Goal: Task Accomplishment & Management: Complete application form

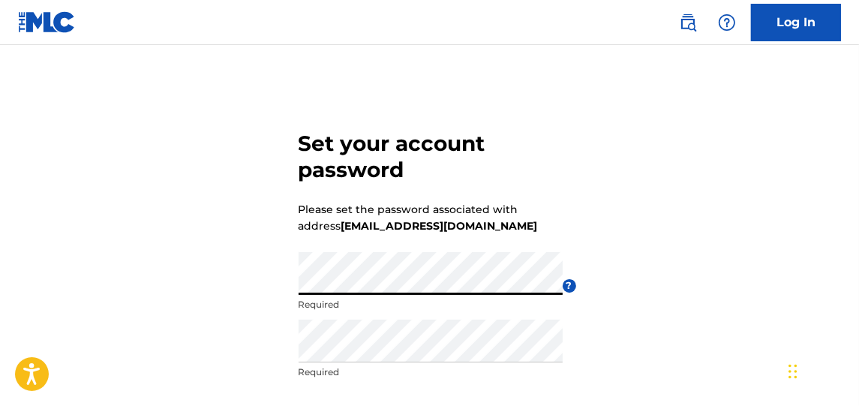
scroll to position [168, 0]
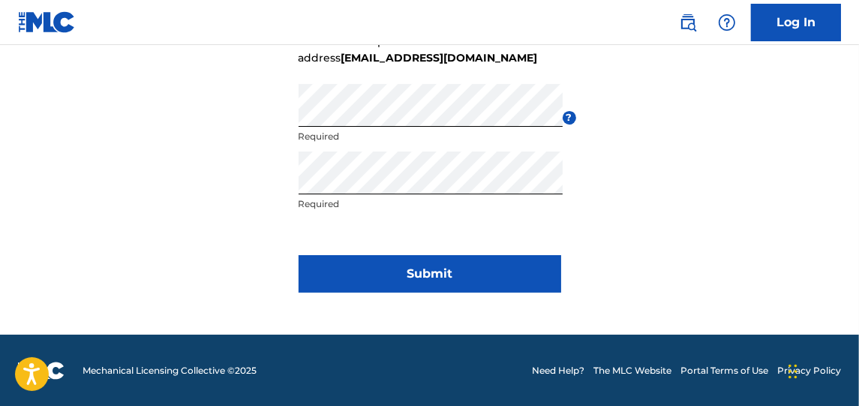
click at [379, 277] on button "Submit" at bounding box center [429, 273] width 262 height 37
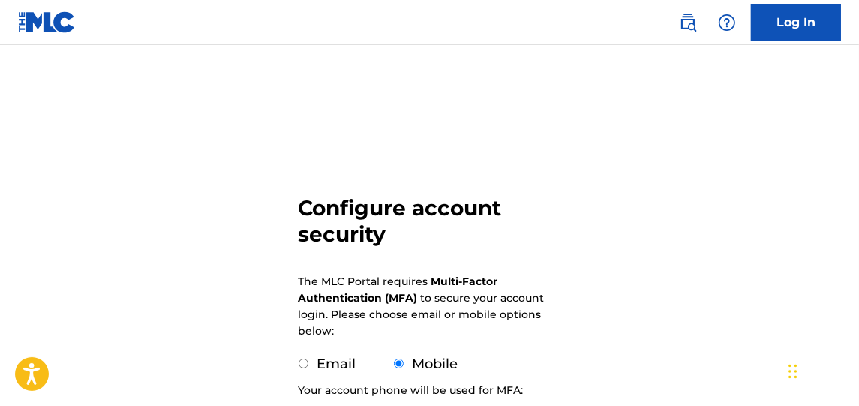
click at [729, 136] on div "Configure account security The MLC Portal requires Multi-Factor Authentication …" at bounding box center [429, 365] width 859 height 567
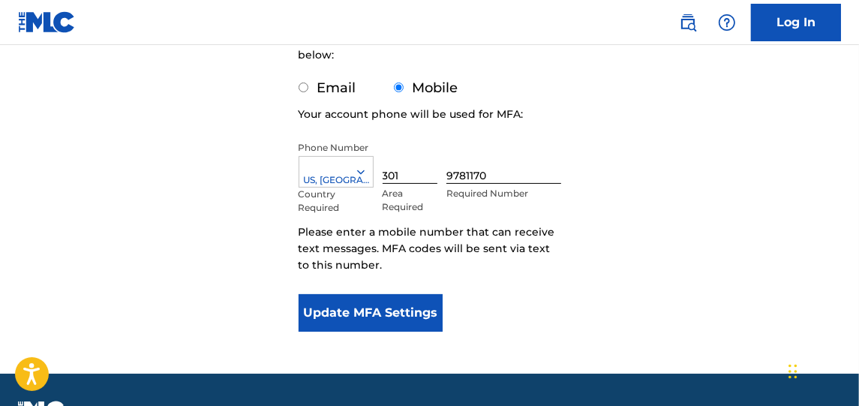
scroll to position [277, 0]
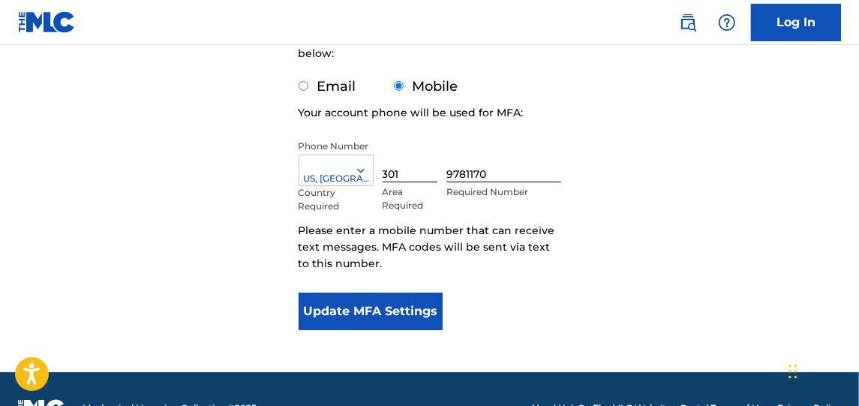
click at [350, 170] on div at bounding box center [335, 170] width 73 height 16
click at [550, 136] on form "Configure account security The MLC Portal requires Multi-Factor Authentication …" at bounding box center [429, 88] width 262 height 567
click at [399, 310] on button "Update MFA Settings" at bounding box center [370, 310] width 145 height 37
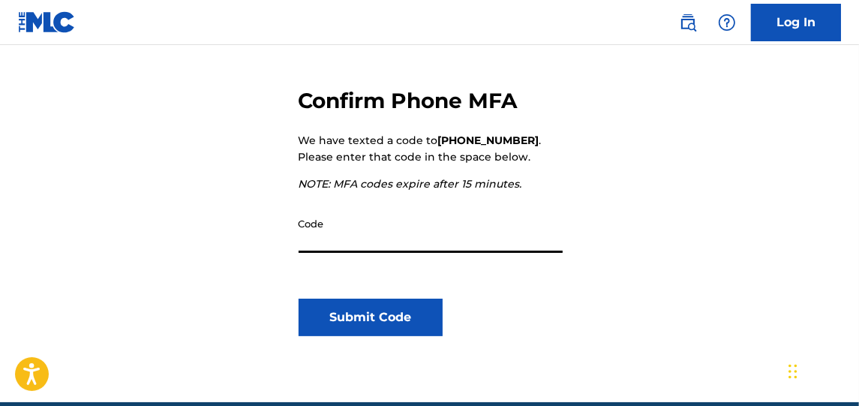
scroll to position [184, 0]
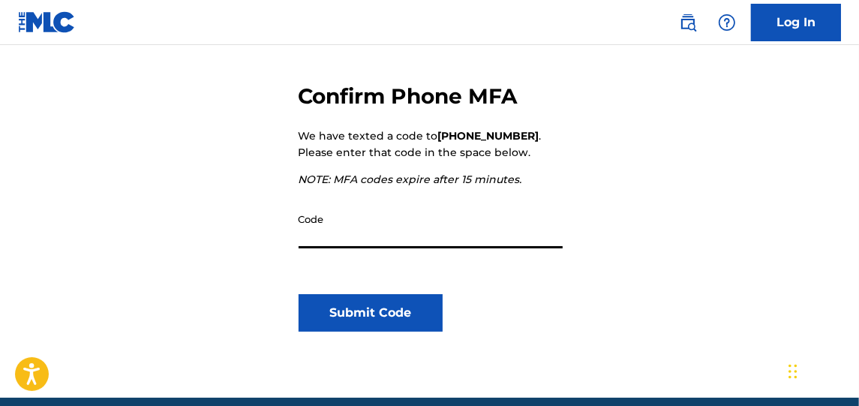
click at [382, 239] on input "Code" at bounding box center [430, 226] width 264 height 43
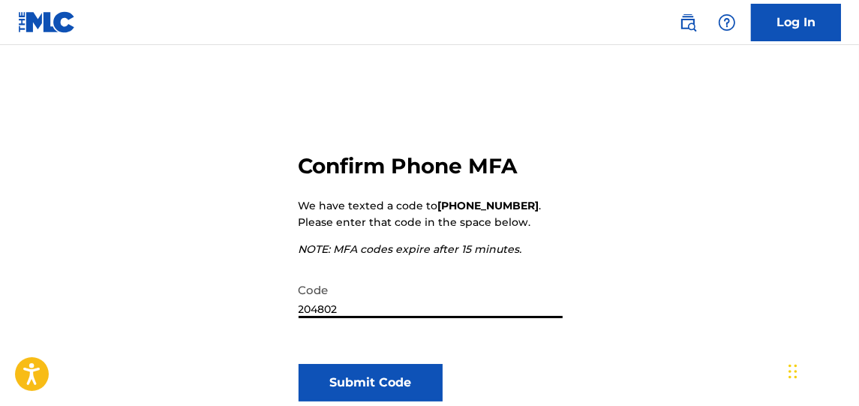
scroll to position [113, 0]
type input "204802"
click at [384, 370] on button "Submit Code" at bounding box center [370, 382] width 145 height 37
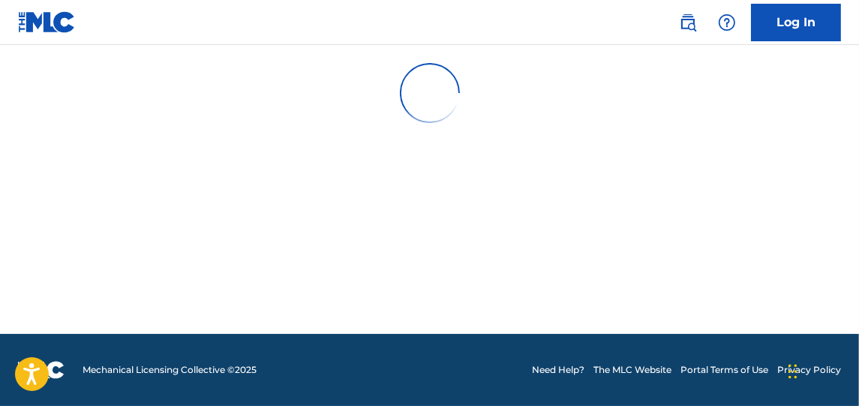
scroll to position [0, 0]
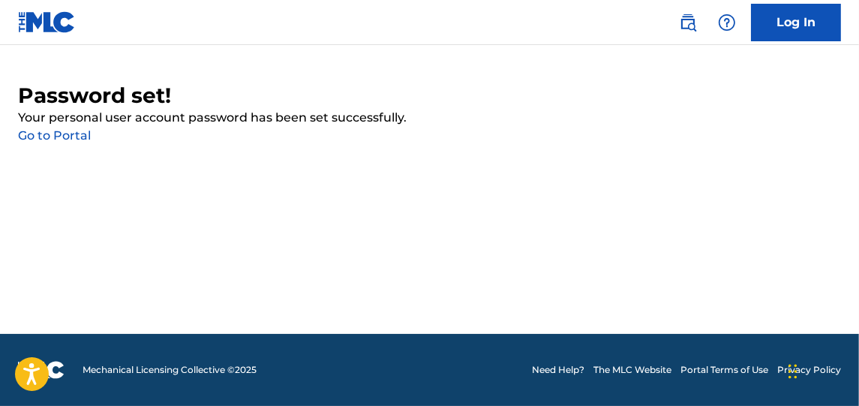
click at [51, 130] on link "Go to Portal" at bounding box center [54, 135] width 73 height 14
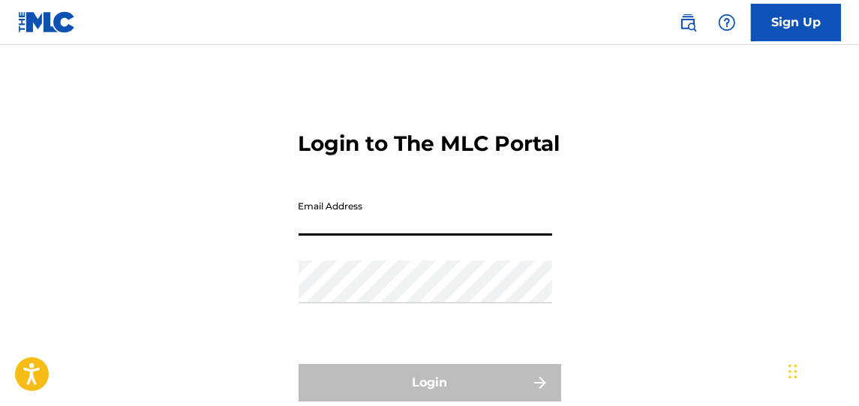
click at [478, 235] on input "Email Address" at bounding box center [424, 214] width 253 height 43
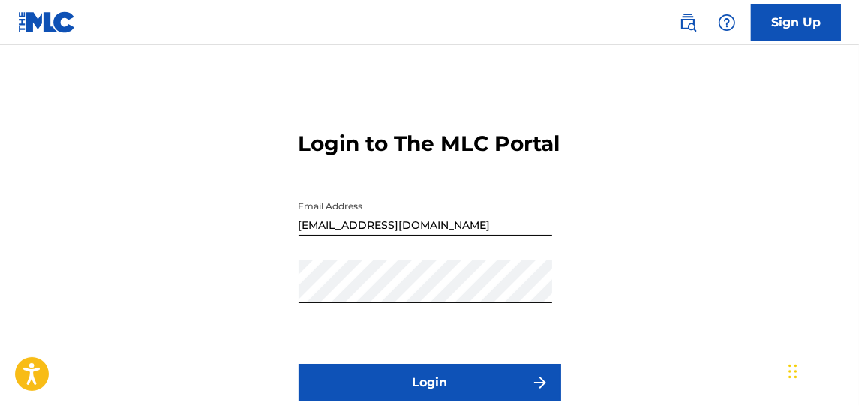
click at [463, 395] on button "Login" at bounding box center [429, 382] width 262 height 37
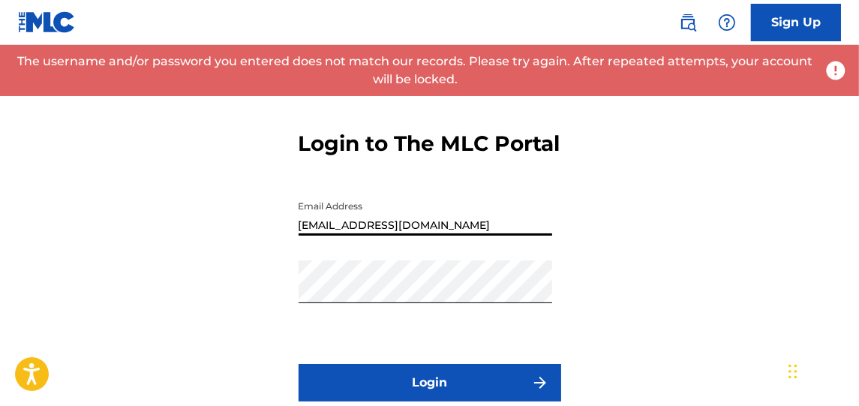
click at [520, 235] on input "[EMAIL_ADDRESS][DOMAIN_NAME]" at bounding box center [424, 214] width 253 height 43
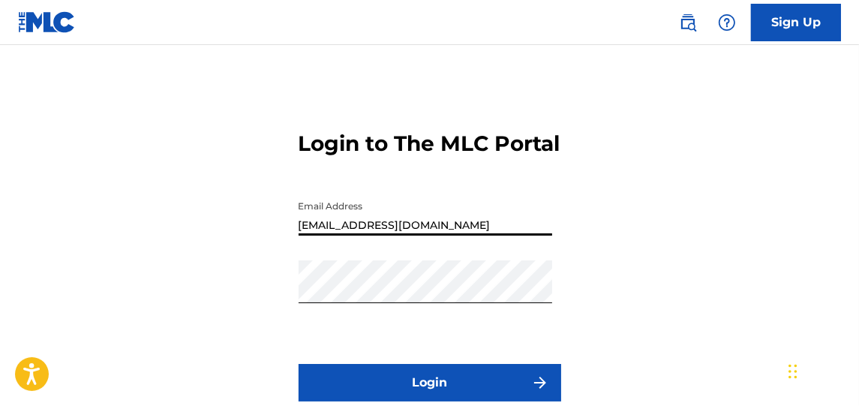
click at [402, 235] on input "[EMAIL_ADDRESS][DOMAIN_NAME]" at bounding box center [424, 214] width 253 height 43
type input "[EMAIL_ADDRESS][DOMAIN_NAME]"
click at [501, 398] on button "Login" at bounding box center [429, 382] width 262 height 37
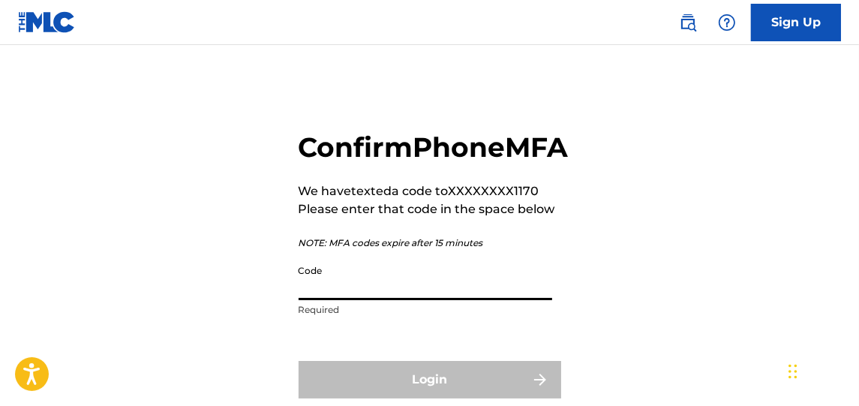
click at [468, 292] on input "Code" at bounding box center [424, 278] width 253 height 43
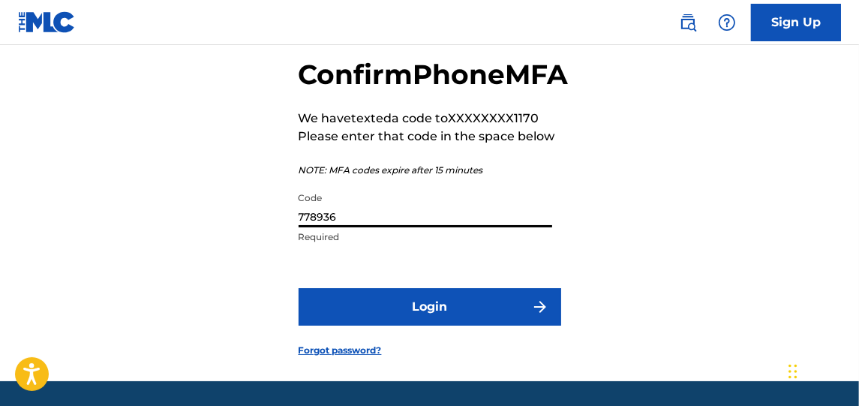
scroll to position [76, 0]
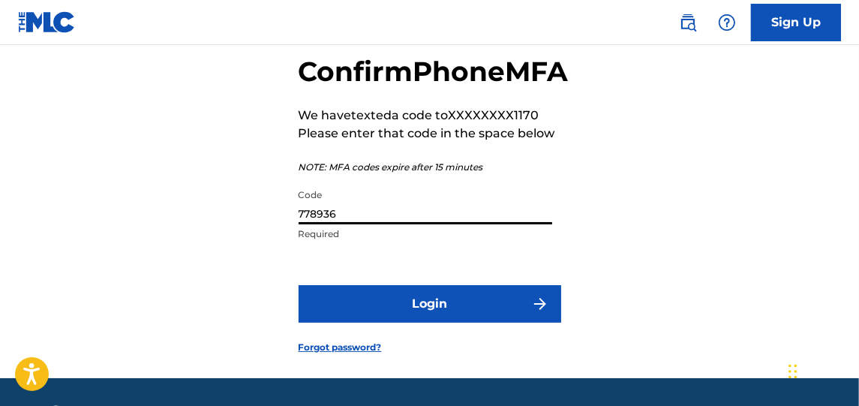
type input "778936"
click at [453, 322] on button "Login" at bounding box center [429, 303] width 262 height 37
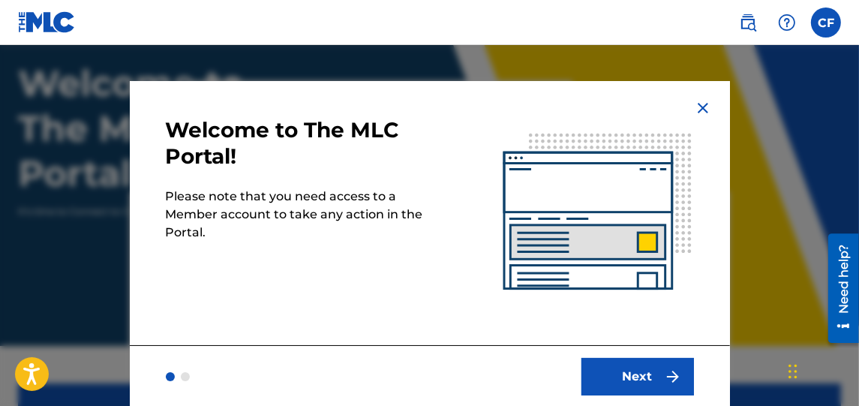
scroll to position [94, 0]
click at [646, 370] on button "Next" at bounding box center [637, 376] width 112 height 37
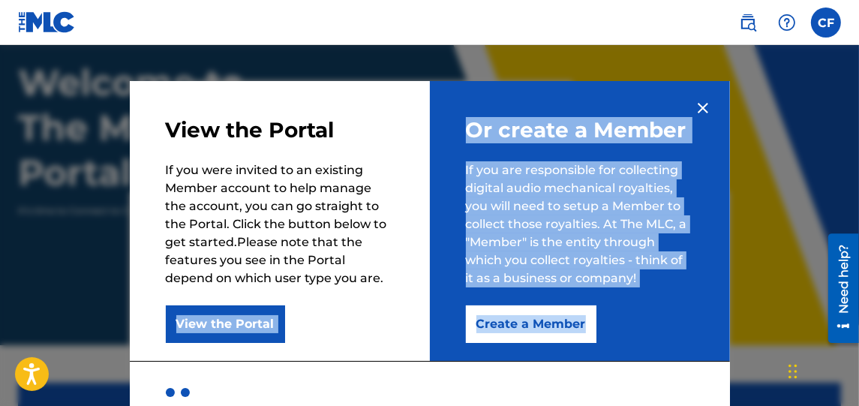
drag, startPoint x: 646, startPoint y: 370, endPoint x: 343, endPoint y: 320, distance: 306.9
click at [343, 320] on div "View the Portal If you were invited to an existing Member account to help manag…" at bounding box center [430, 251] width 600 height 341
click at [218, 319] on button "View the Portal" at bounding box center [225, 323] width 119 height 37
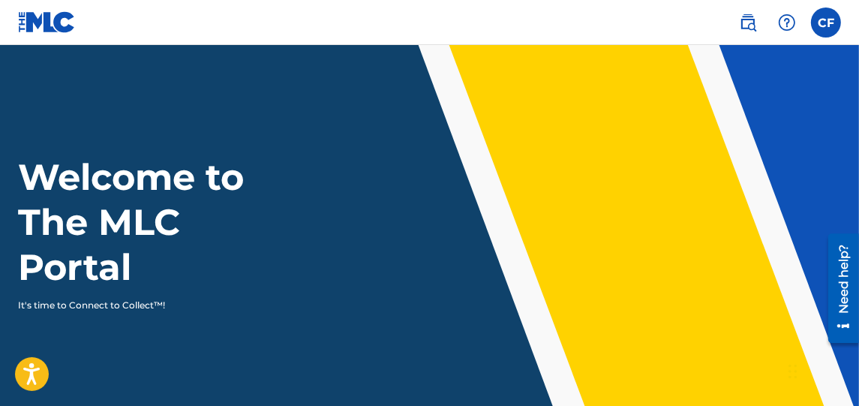
scroll to position [355, 0]
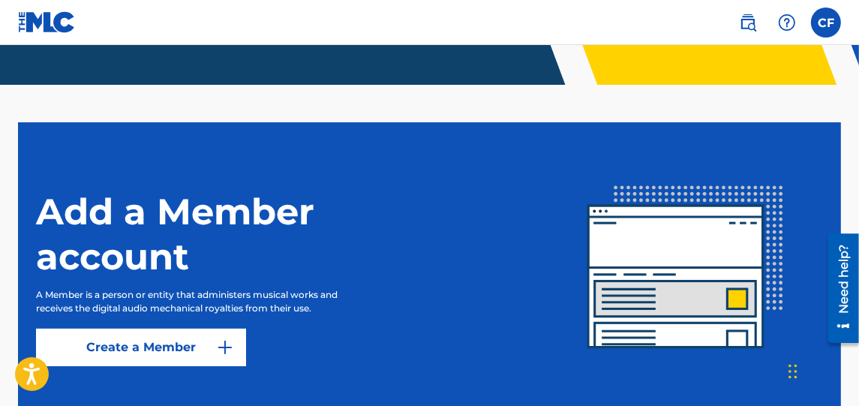
click at [175, 342] on link "Create a Member" at bounding box center [141, 346] width 210 height 37
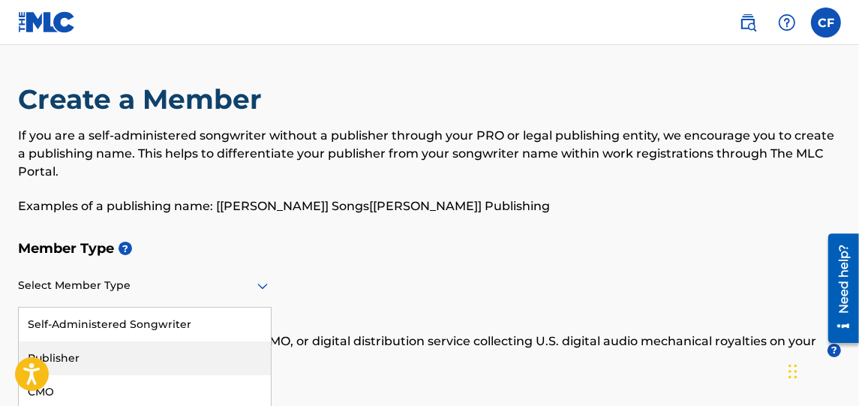
scroll to position [70, 0]
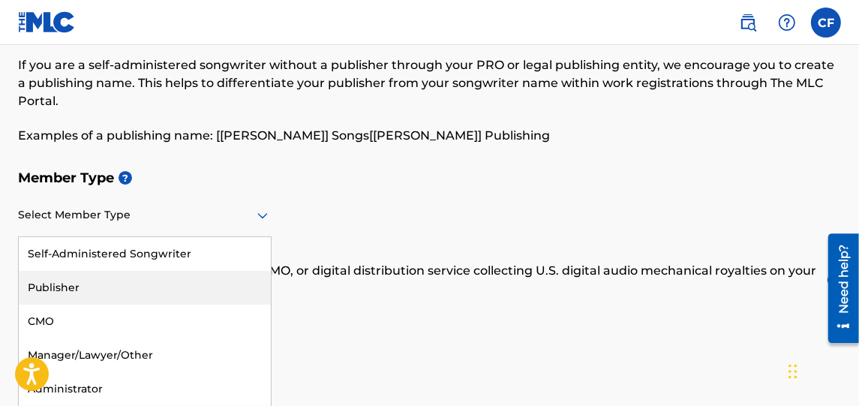
click at [220, 237] on div "5 results available. Use Up and Down to choose options, press Enter to select t…" at bounding box center [144, 215] width 253 height 43
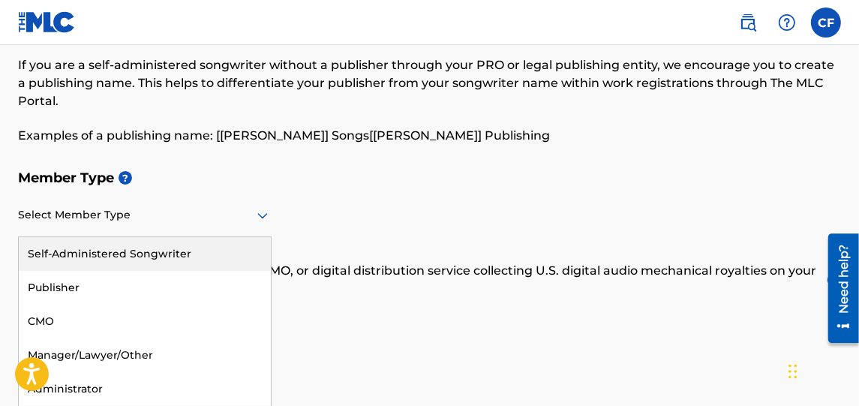
click at [192, 252] on div "Self-Administered Songwriter" at bounding box center [145, 254] width 252 height 34
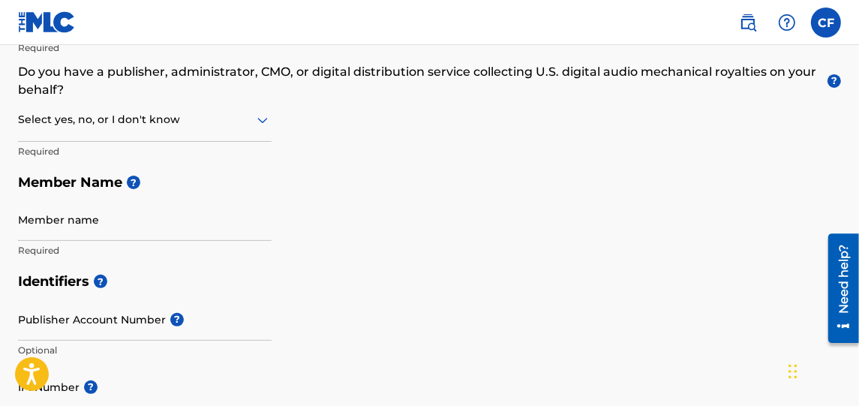
scroll to position [313, 0]
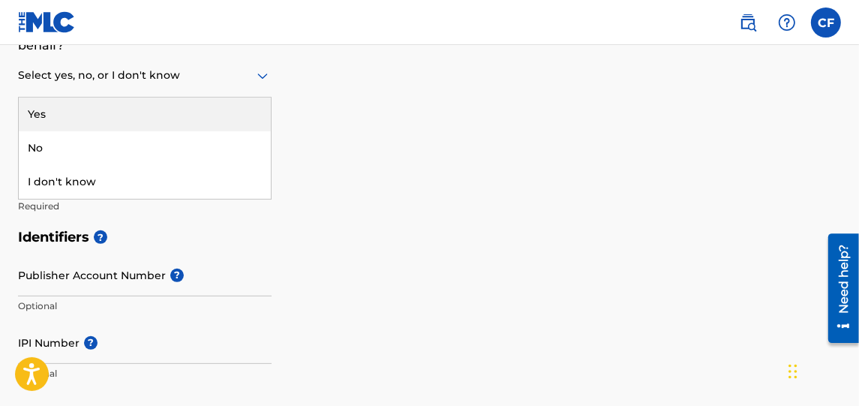
click at [217, 76] on div at bounding box center [144, 75] width 253 height 19
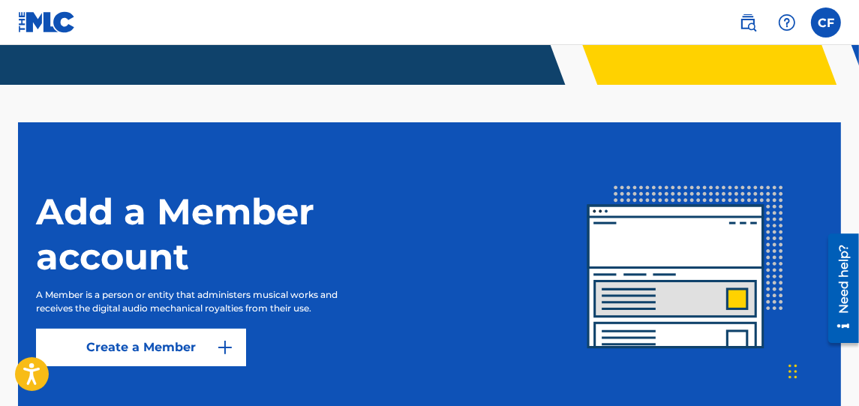
scroll to position [453, 0]
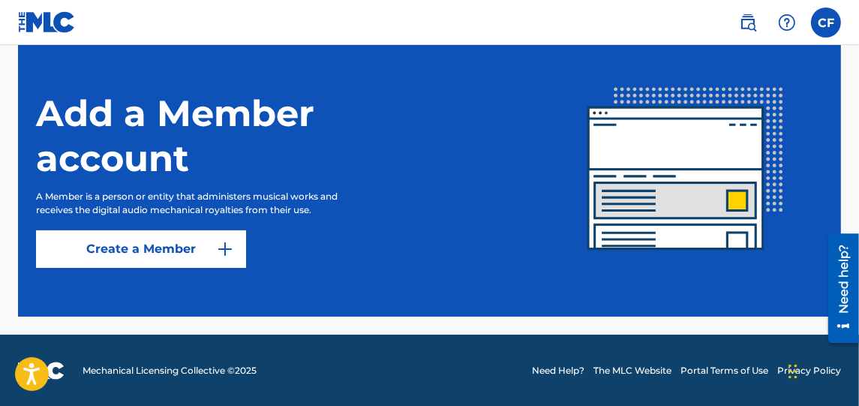
drag, startPoint x: 860, startPoint y: 178, endPoint x: 28, endPoint y: 79, distance: 837.4
drag, startPoint x: 105, startPoint y: 236, endPoint x: 376, endPoint y: 261, distance: 271.8
click at [376, 261] on div "Add a Member account A Member is a person or entity that administers musical wo…" at bounding box center [292, 170] width 512 height 195
click at [185, 241] on link "Create a Member" at bounding box center [141, 248] width 210 height 37
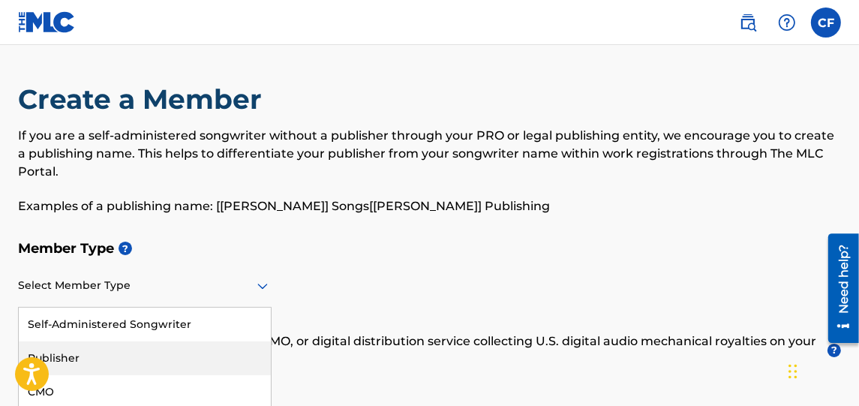
scroll to position [70, 0]
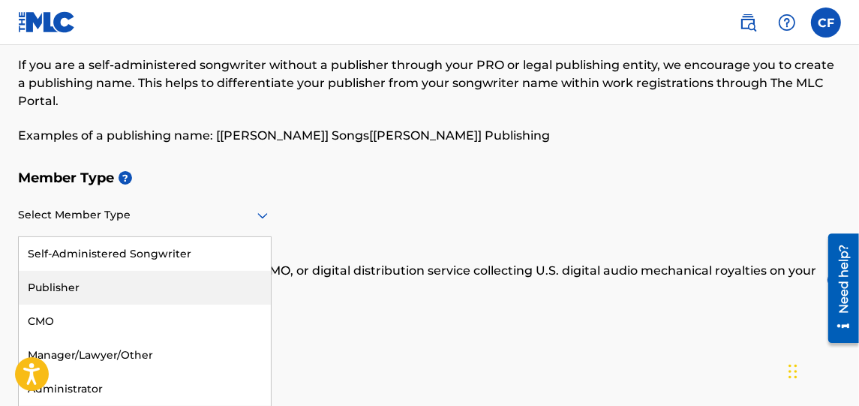
click at [213, 237] on div "5 results available. Use Up and Down to choose options, press Enter to select t…" at bounding box center [144, 215] width 253 height 43
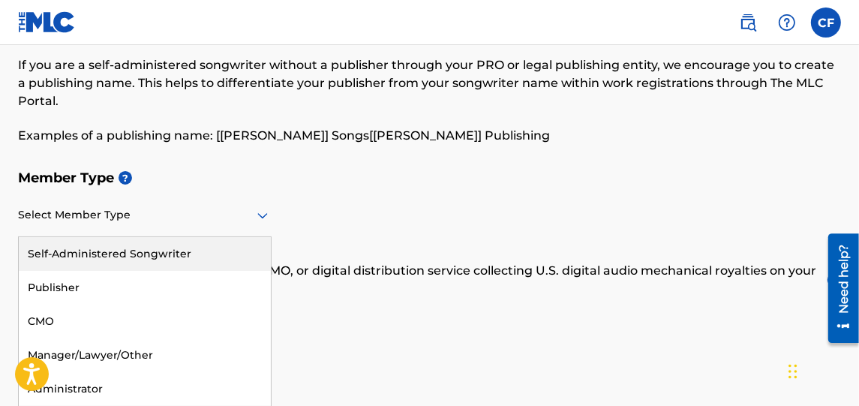
click at [213, 251] on div "Self-Administered Songwriter" at bounding box center [145, 254] width 252 height 34
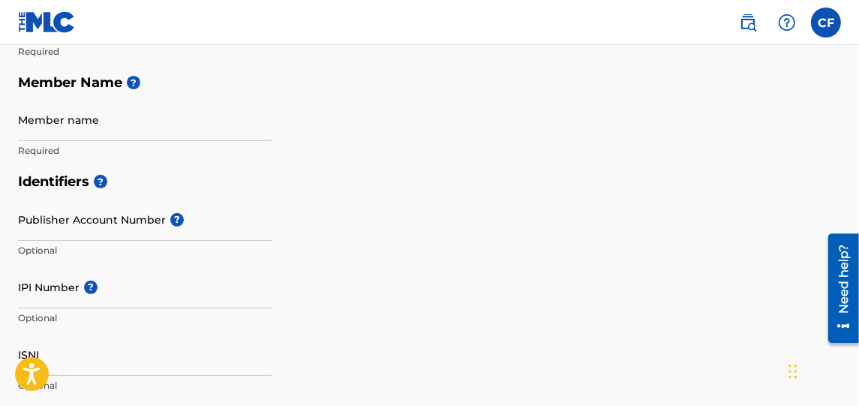
scroll to position [365, 0]
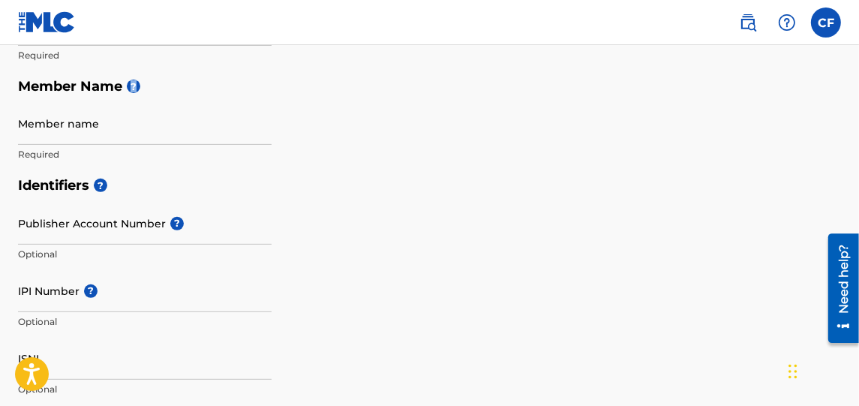
drag, startPoint x: 129, startPoint y: 78, endPoint x: 114, endPoint y: 109, distance: 34.2
click at [114, 109] on div "Member Type ? Self-Administered Songwriter Required Do you have a publisher, ad…" at bounding box center [429, 18] width 823 height 302
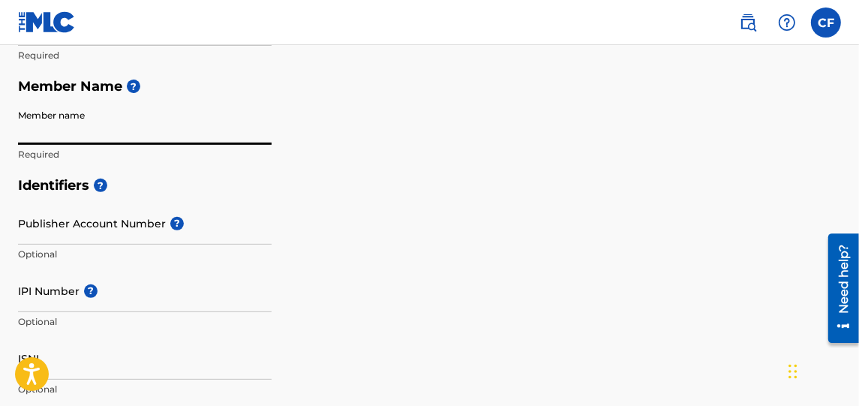
click at [110, 141] on input "Member name" at bounding box center [144, 123] width 253 height 43
click at [127, 127] on input "Member name" at bounding box center [144, 123] width 253 height 43
click at [54, 131] on input "Member name" at bounding box center [144, 123] width 253 height 43
type input "[PERSON_NAME]"
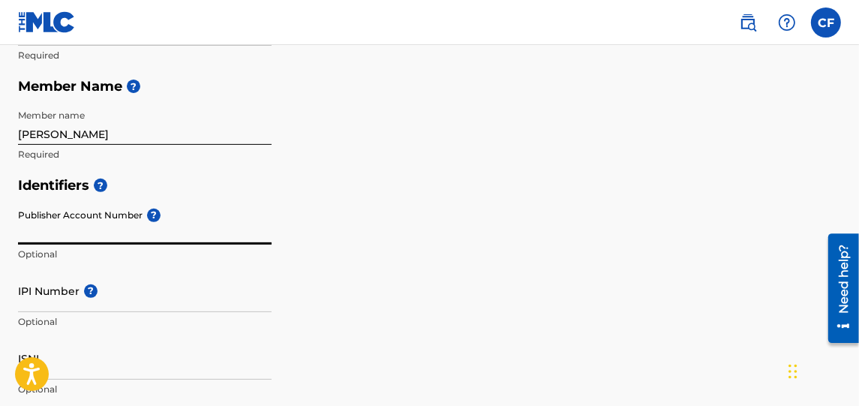
click at [44, 235] on input "Publisher Account Number ?" at bounding box center [144, 223] width 253 height 43
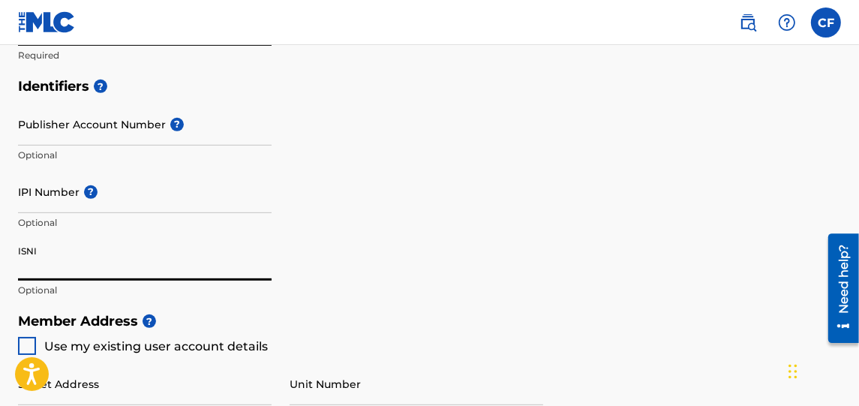
click at [130, 269] on input "ISNI" at bounding box center [144, 259] width 253 height 43
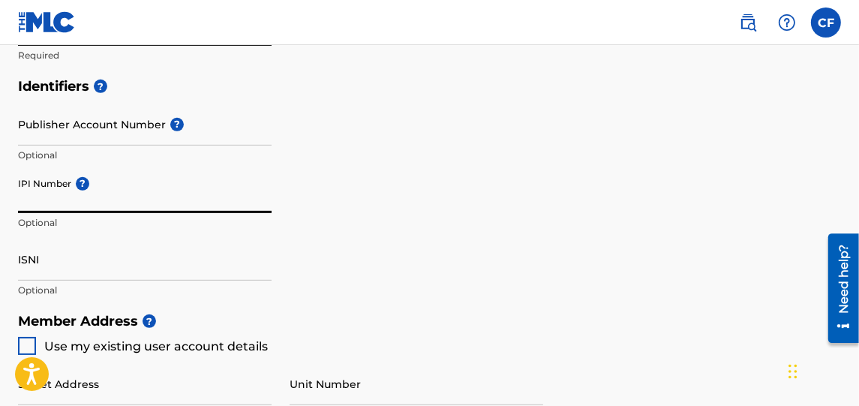
click at [131, 199] on input "IPI Number ?" at bounding box center [144, 191] width 253 height 43
paste input "1302934676"
type input "1302934676"
click at [379, 253] on div "Identifiers ? Publisher Account Number ? Optional IPI Number ? 1302934676 Optio…" at bounding box center [429, 187] width 823 height 235
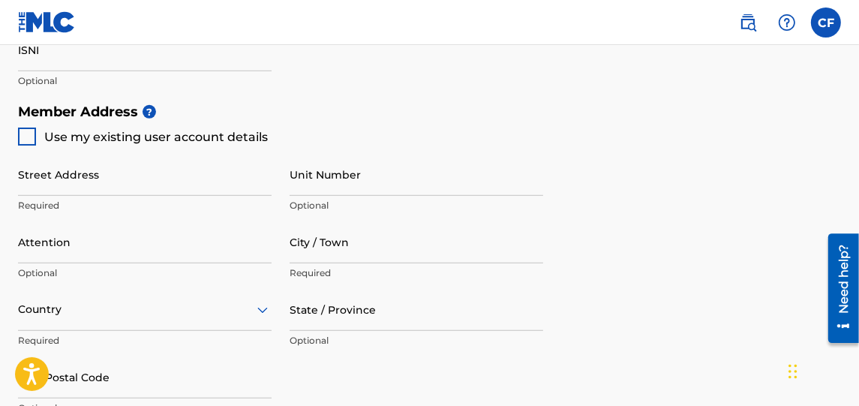
scroll to position [667, 0]
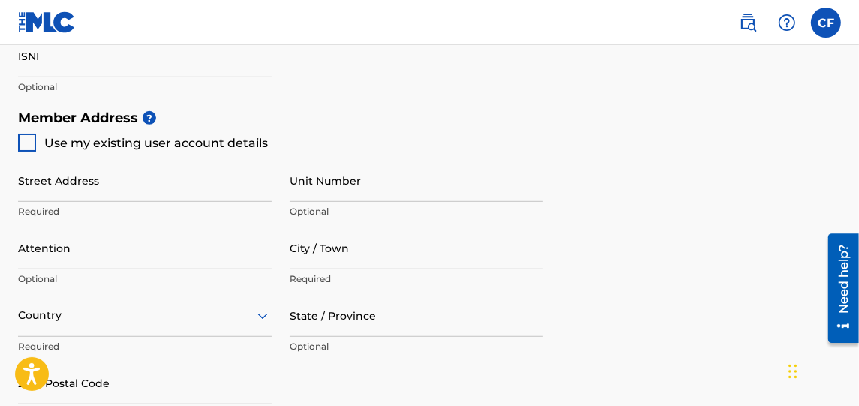
click at [24, 136] on div at bounding box center [27, 142] width 18 height 18
type input "753 GRAZIE LOOP"
type input "[PERSON_NAME]"
type input "33837"
type input "301"
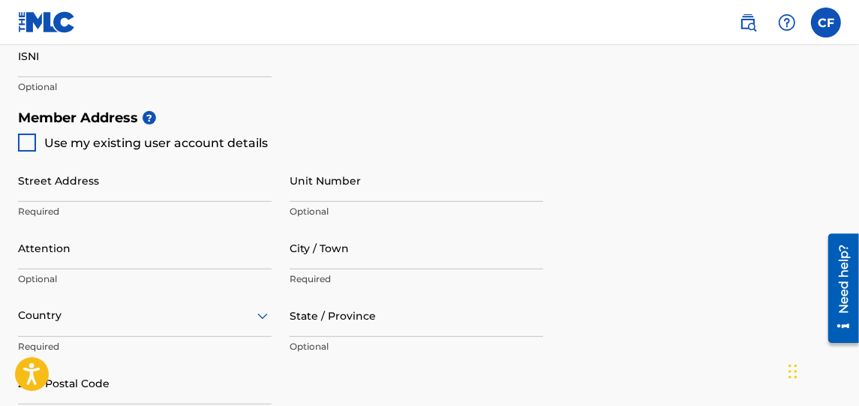
type input "9781170"
type input "[EMAIL_ADDRESS][DOMAIN_NAME]"
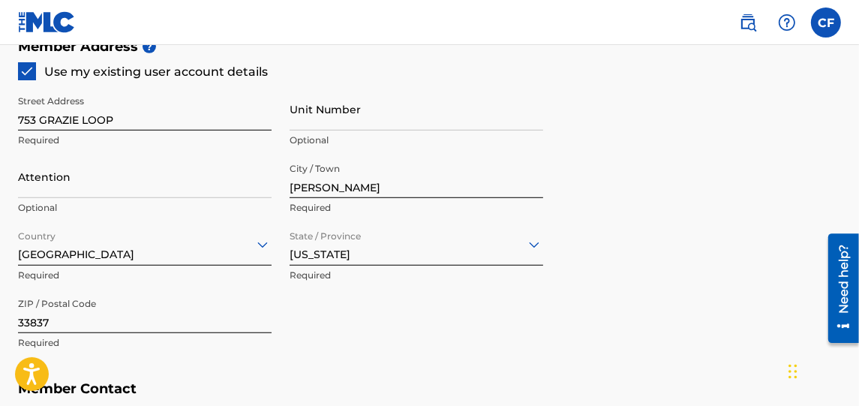
scroll to position [741, 0]
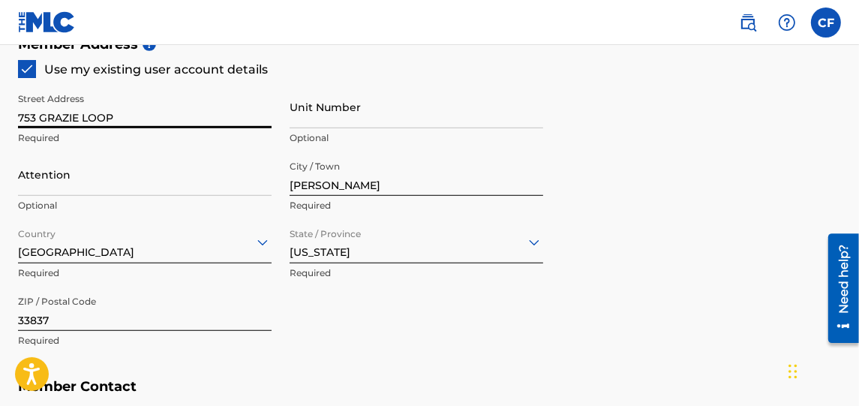
click at [202, 115] on input "753 GRAZIE LOOP" at bounding box center [144, 106] width 253 height 43
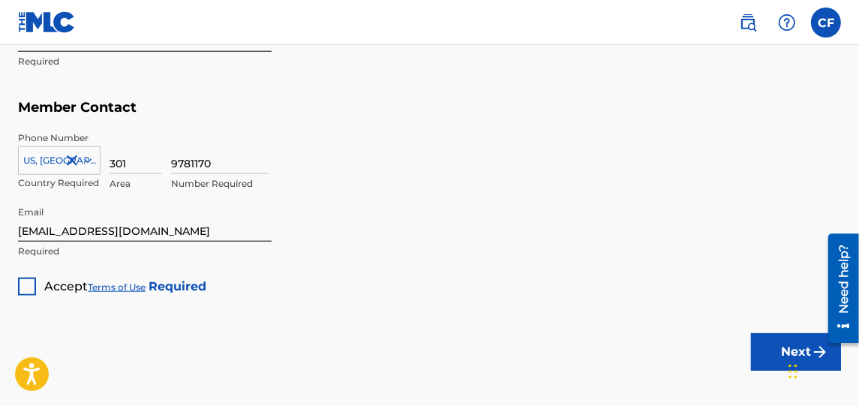
scroll to position [1056, 0]
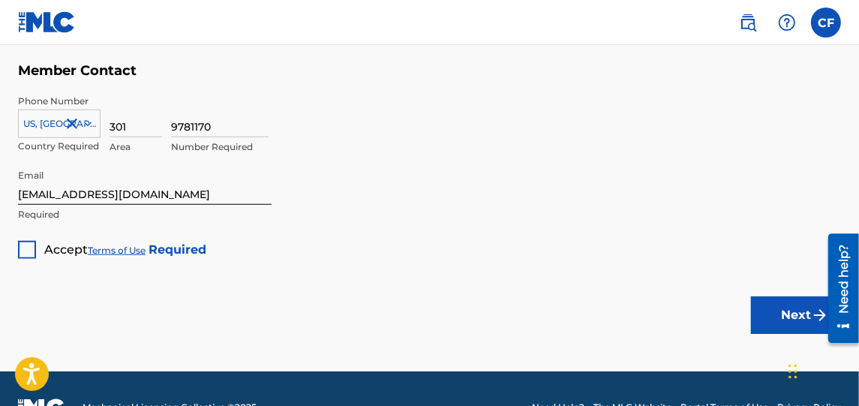
drag, startPoint x: 863, startPoint y: 250, endPoint x: 38, endPoint y: 109, distance: 836.9
drag, startPoint x: 854, startPoint y: 336, endPoint x: 669, endPoint y: 88, distance: 309.7
click at [816, 227] on html "Need help? Resource Center Help Get the help you need from our knowledge base N…" at bounding box center [837, 287] width 42 height 121
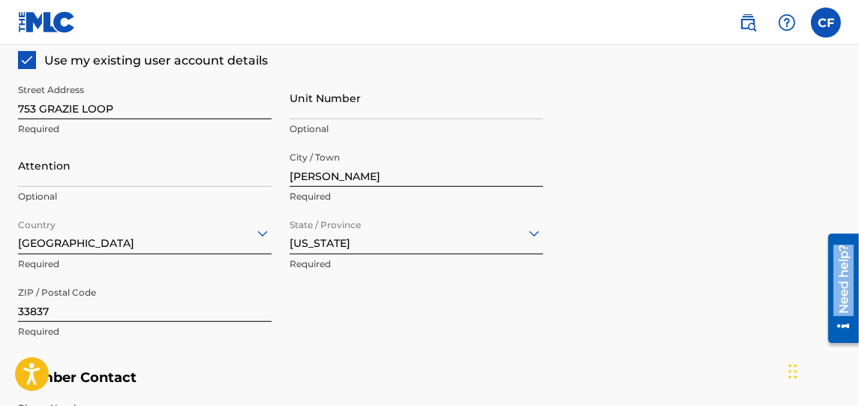
scroll to position [747, 0]
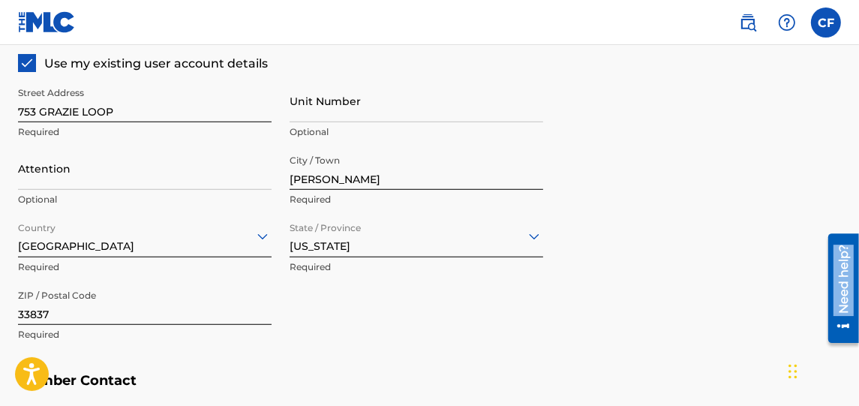
drag, startPoint x: 863, startPoint y: 316, endPoint x: 34, endPoint y: 1, distance: 886.4
